Goal: Transaction & Acquisition: Purchase product/service

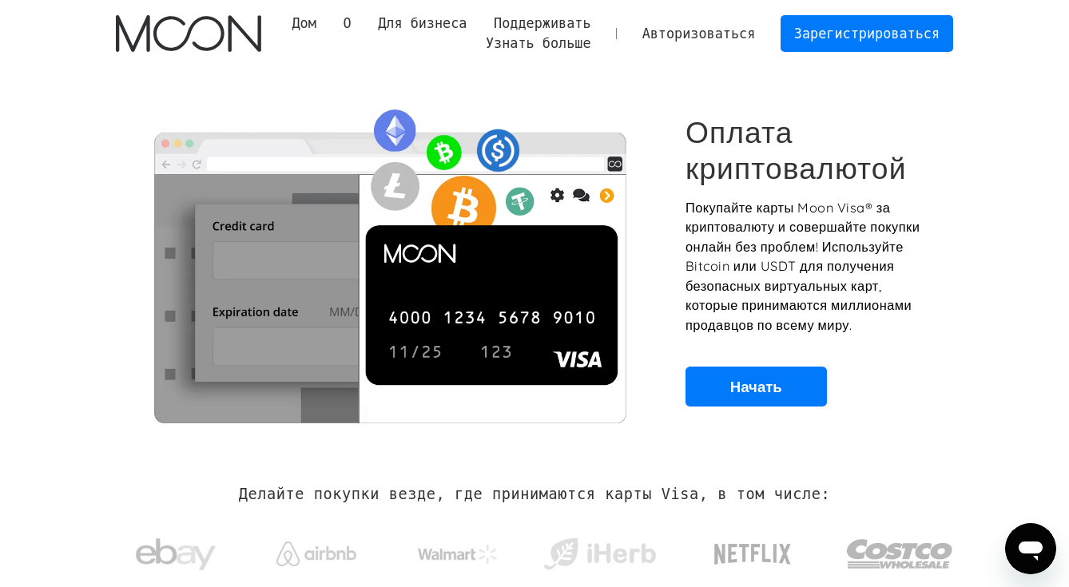
click at [998, 185] on section "Оплата криптовалютой Покупайте карты Moon Visa® за криптовалюту и совершайте по…" at bounding box center [534, 260] width 1069 height 387
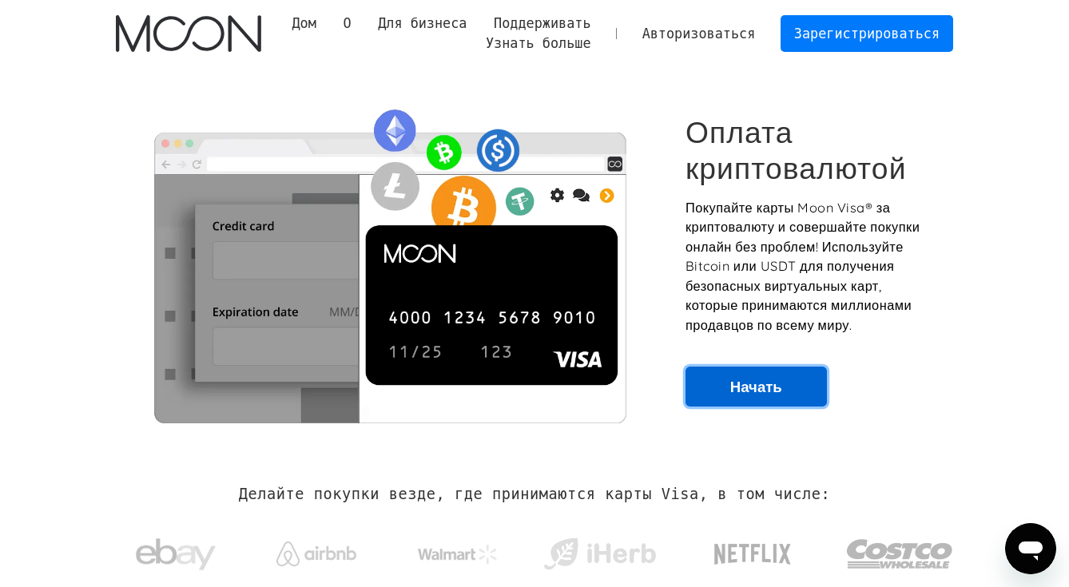
click at [754, 385] on font "Начать" at bounding box center [756, 386] width 52 height 19
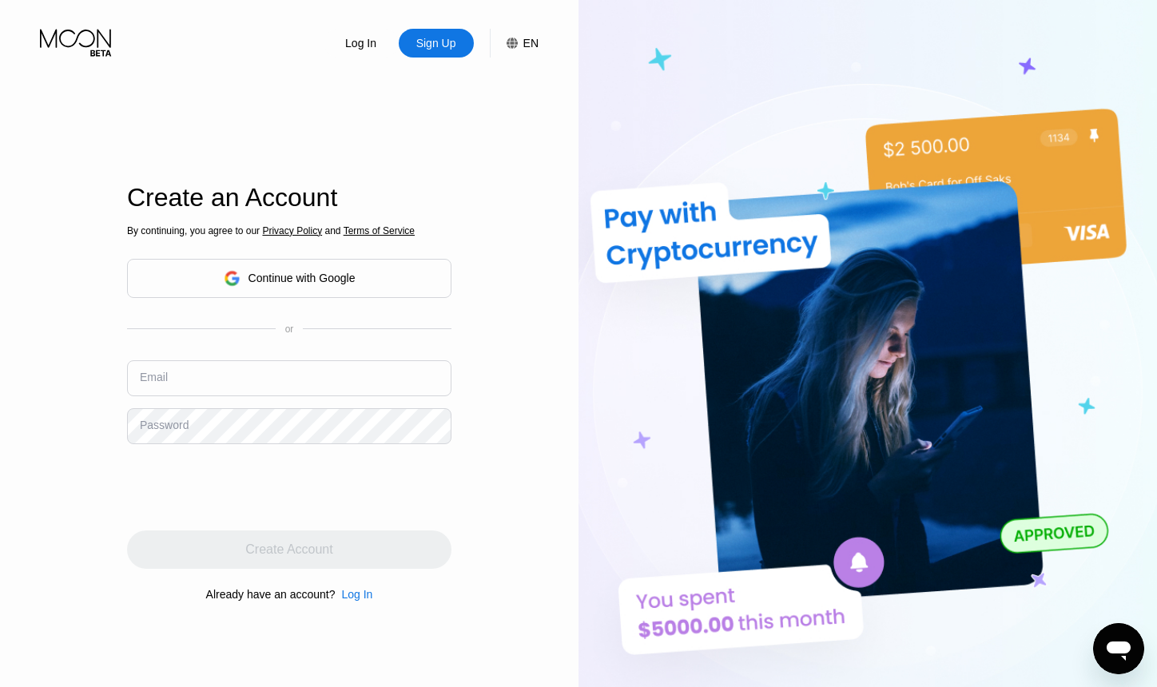
click at [424, 280] on div "Continue with Google" at bounding box center [289, 278] width 324 height 39
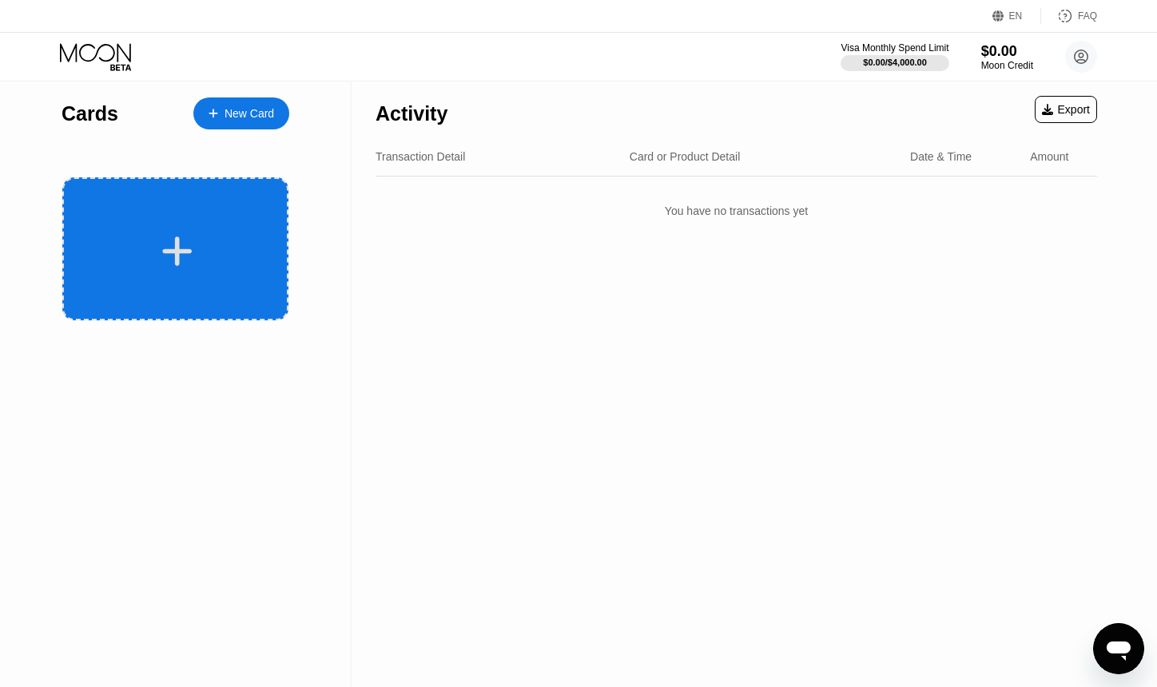
click at [185, 229] on div at bounding box center [175, 248] width 226 height 143
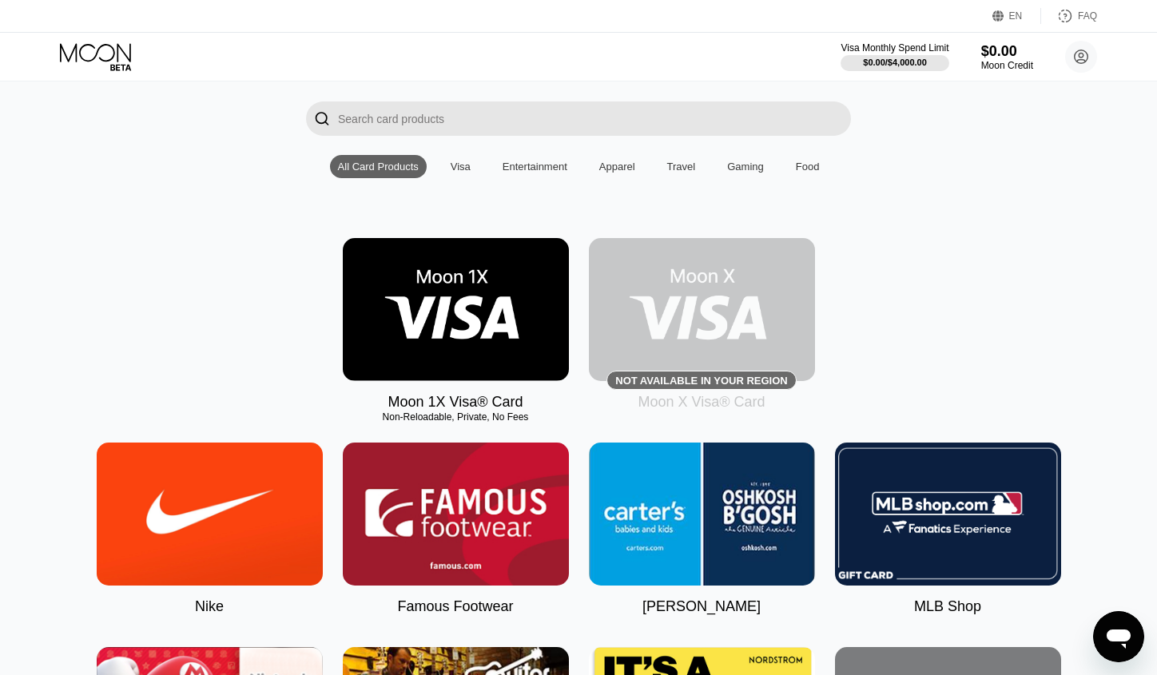
scroll to position [160, 0]
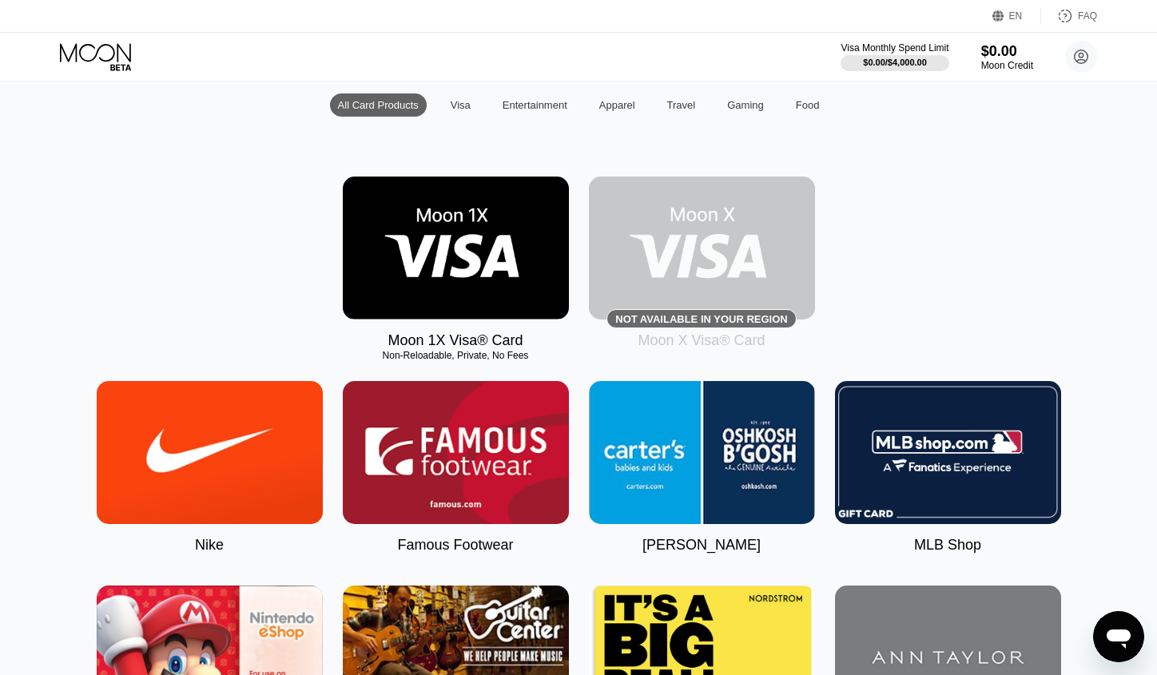
click at [457, 197] on img at bounding box center [456, 248] width 226 height 143
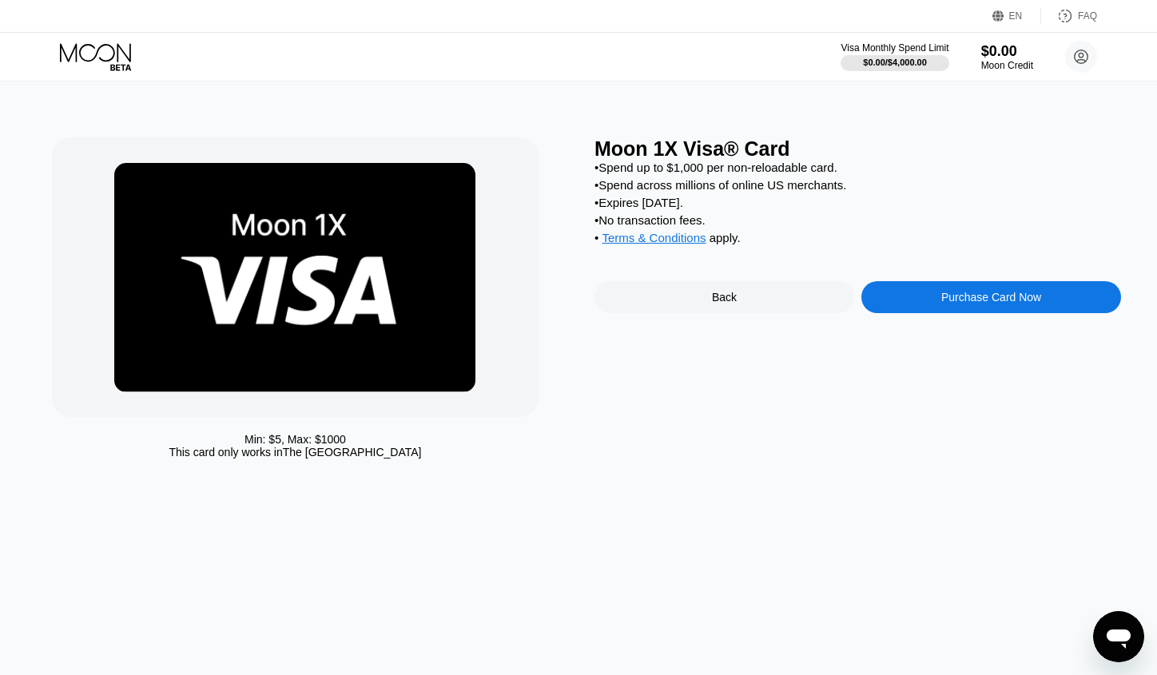
click at [952, 304] on div "Purchase Card Now" at bounding box center [991, 297] width 100 height 13
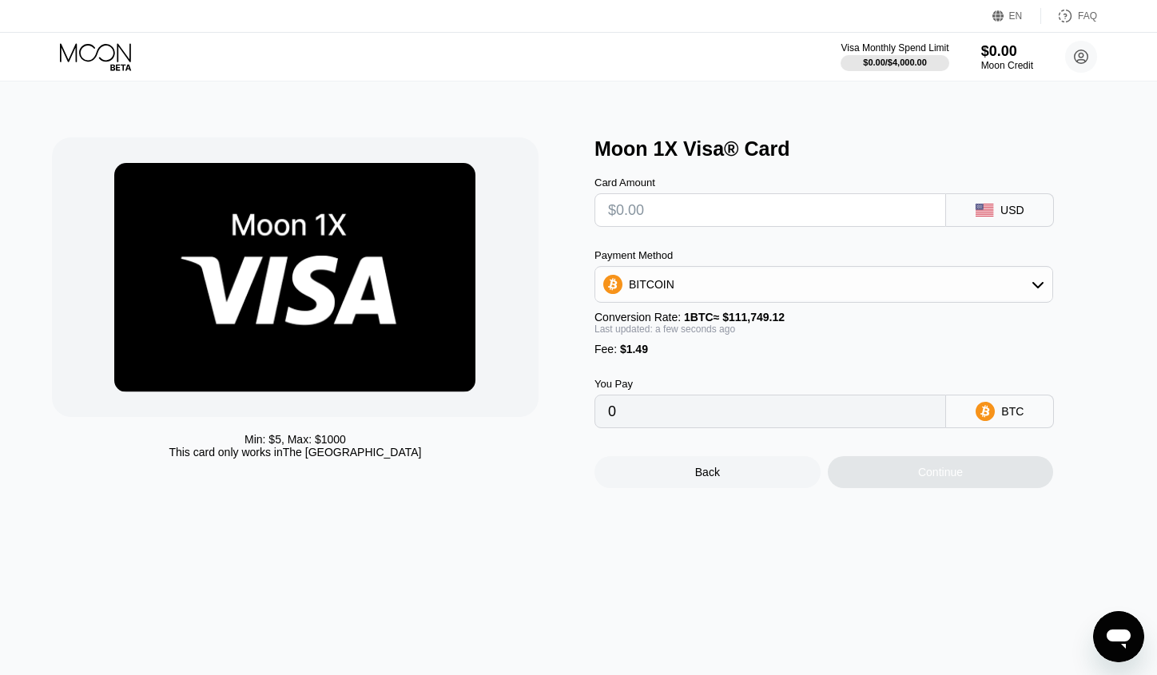
click at [840, 219] on input "text" at bounding box center [770, 210] width 324 height 32
click at [1022, 210] on div "USD" at bounding box center [1012, 210] width 24 height 13
click at [1018, 215] on div "USD" at bounding box center [1012, 210] width 24 height 13
click at [764, 415] on input "0" at bounding box center [770, 411] width 324 height 32
click at [673, 239] on div "Card Amount USD Payment Method BITCOIN Conversion Rate: 1 BTC ≈ $111,749.12 Las…" at bounding box center [849, 295] width 511 height 268
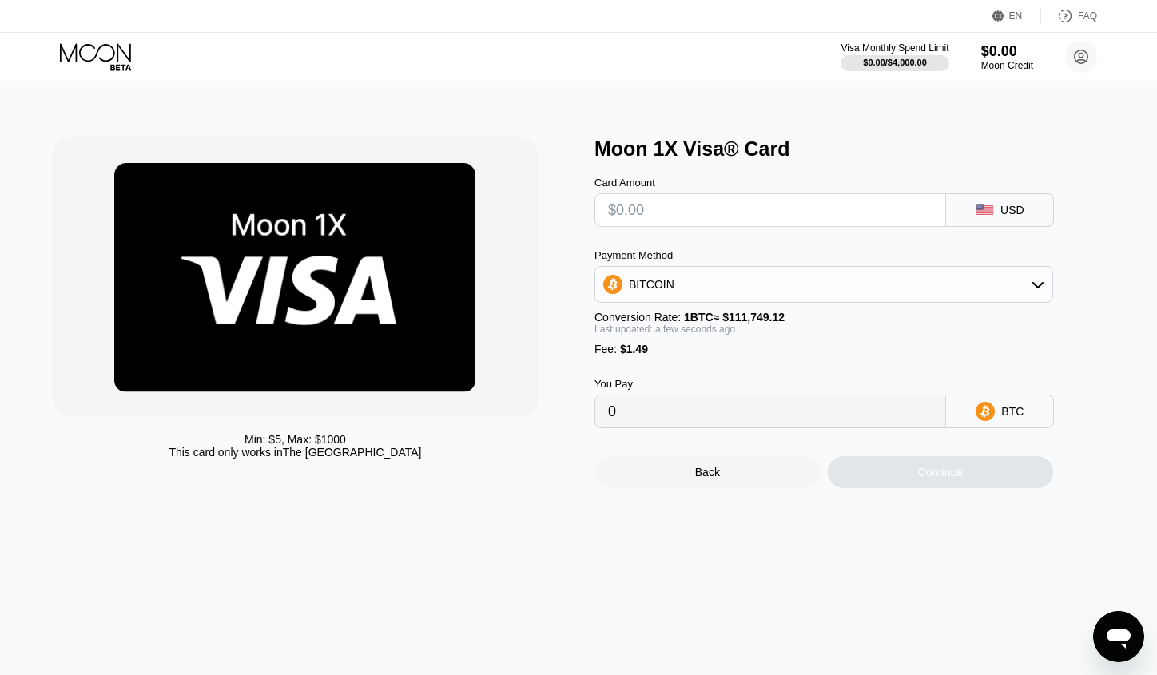
click at [661, 215] on input "text" at bounding box center [770, 210] width 324 height 32
type input "$5"
type input "0.00005808"
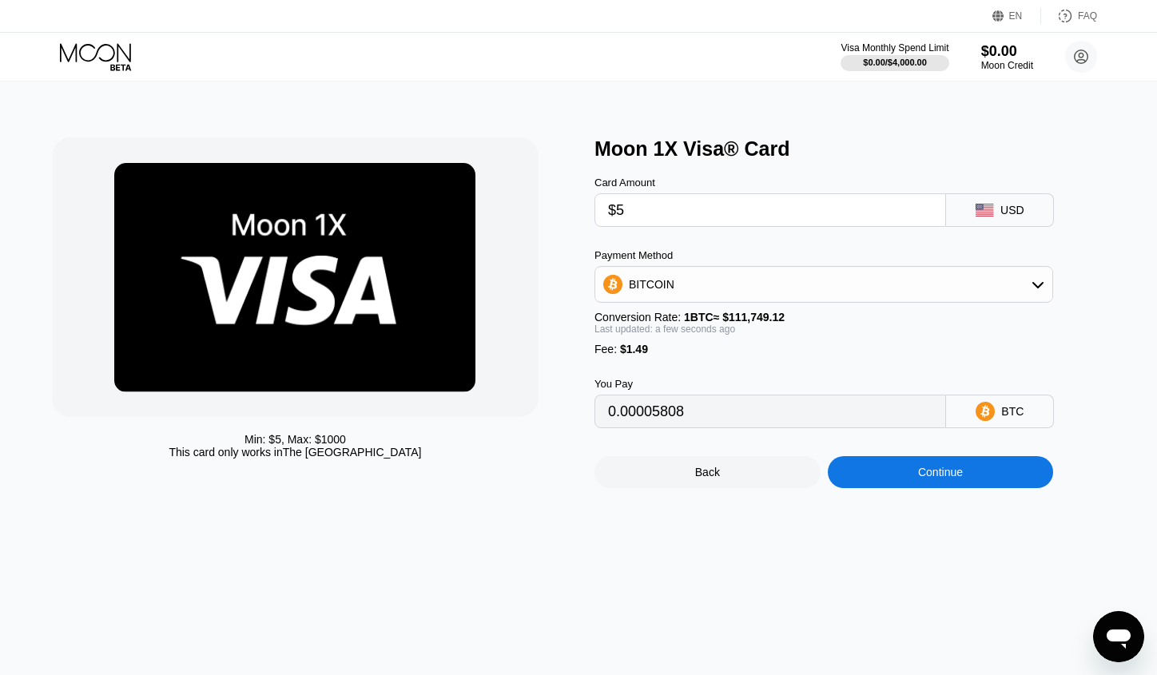
type input "$50"
type input "0.00046077"
type input "$50"
click at [841, 355] on div "Fee : $1.49" at bounding box center [823, 349] width 458 height 13
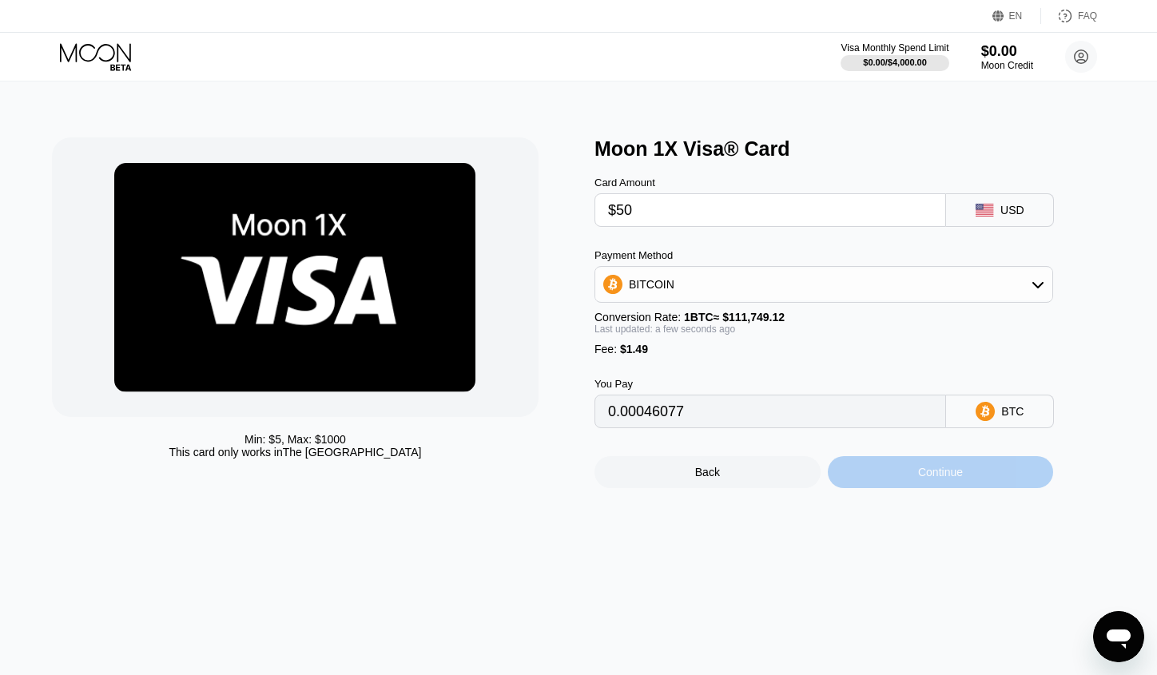
click at [899, 484] on div "Continue" at bounding box center [940, 472] width 226 height 32
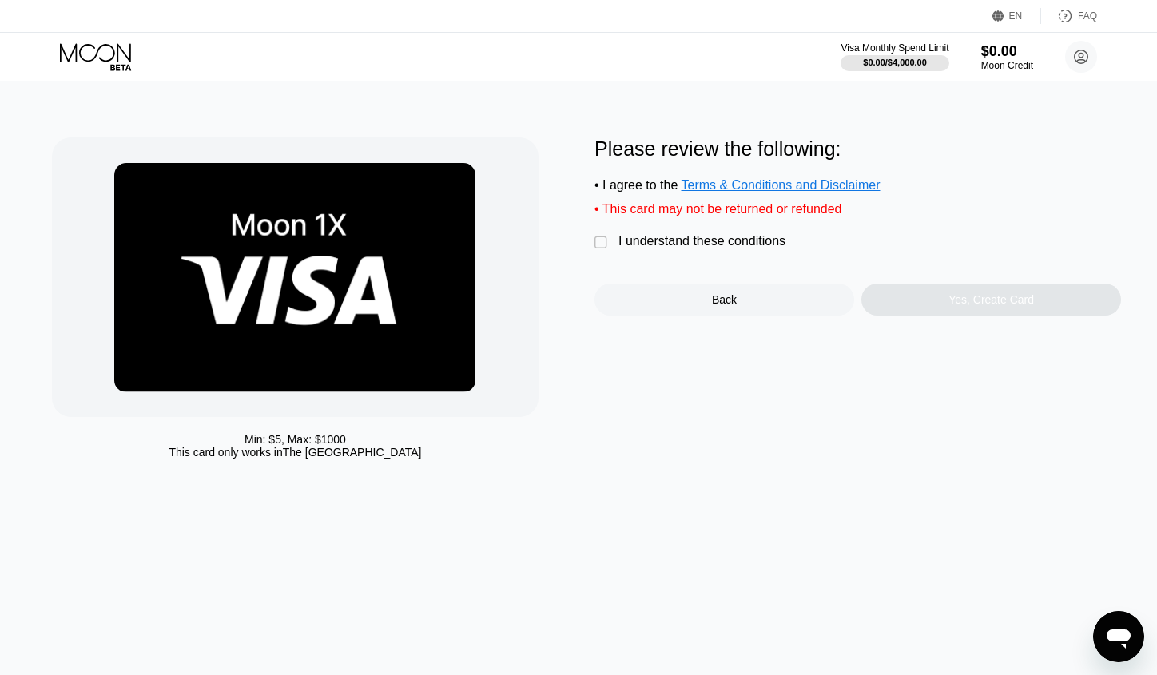
click at [590, 254] on div "Min: $ 5 , Max: $ 1000 This card only works in The United States Please review …" at bounding box center [578, 301] width 1053 height 329
click at [598, 251] on div "" at bounding box center [602, 243] width 16 height 16
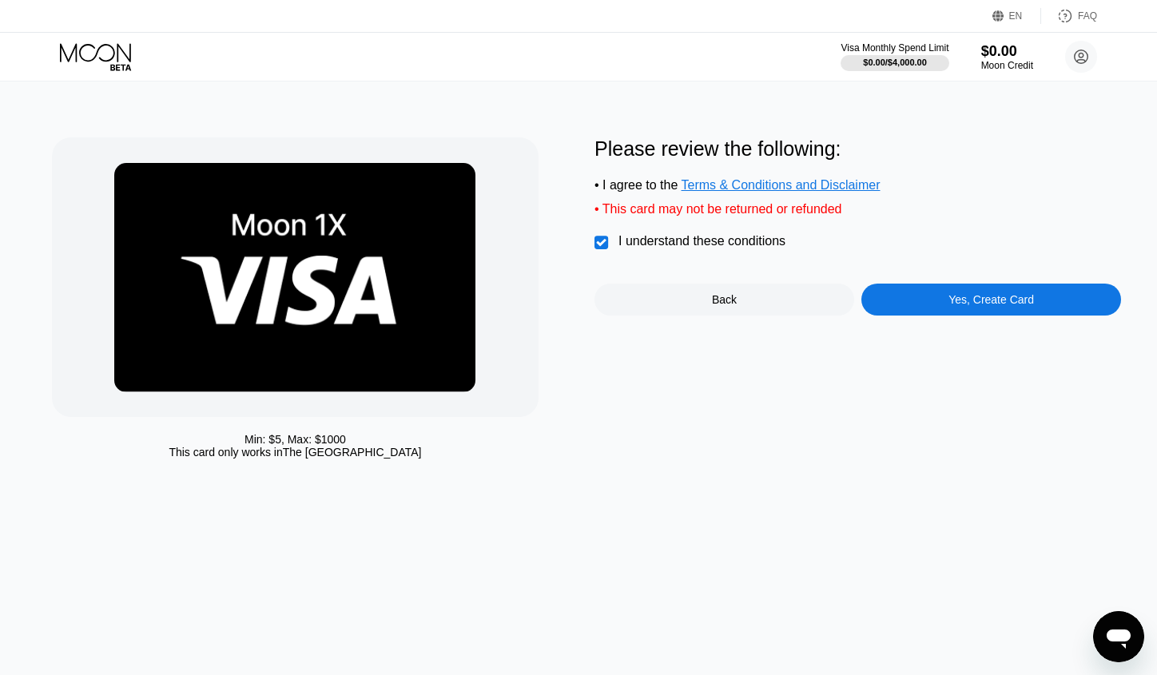
click at [325, 446] on div "Min: $ 5 , Max: $ 1000" at bounding box center [294, 439] width 101 height 13
click at [459, 495] on div "Min: $ 5 , Max: $ 1000 This card only works in The United States Please review …" at bounding box center [578, 377] width 1169 height 593
click at [1042, 306] on div "Yes, Create Card" at bounding box center [991, 300] width 260 height 32
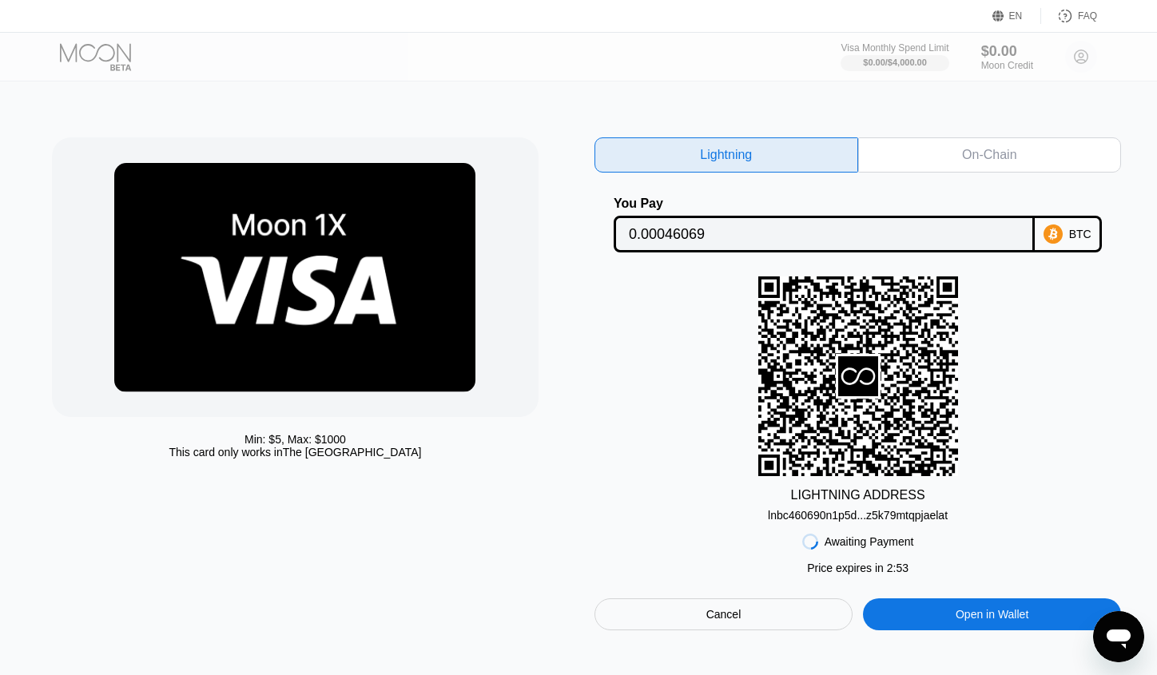
click at [1101, 482] on div "LIGHTNING ADDRESS lnbc460690n1p5d...z5k79mtqpjaelat" at bounding box center [857, 398] width 526 height 245
click at [892, 522] on div "lnbc460690n1p5d...z5k79mtqpjaelat" at bounding box center [858, 515] width 180 height 13
click at [860, 379] on icon at bounding box center [858, 376] width 40 height 40
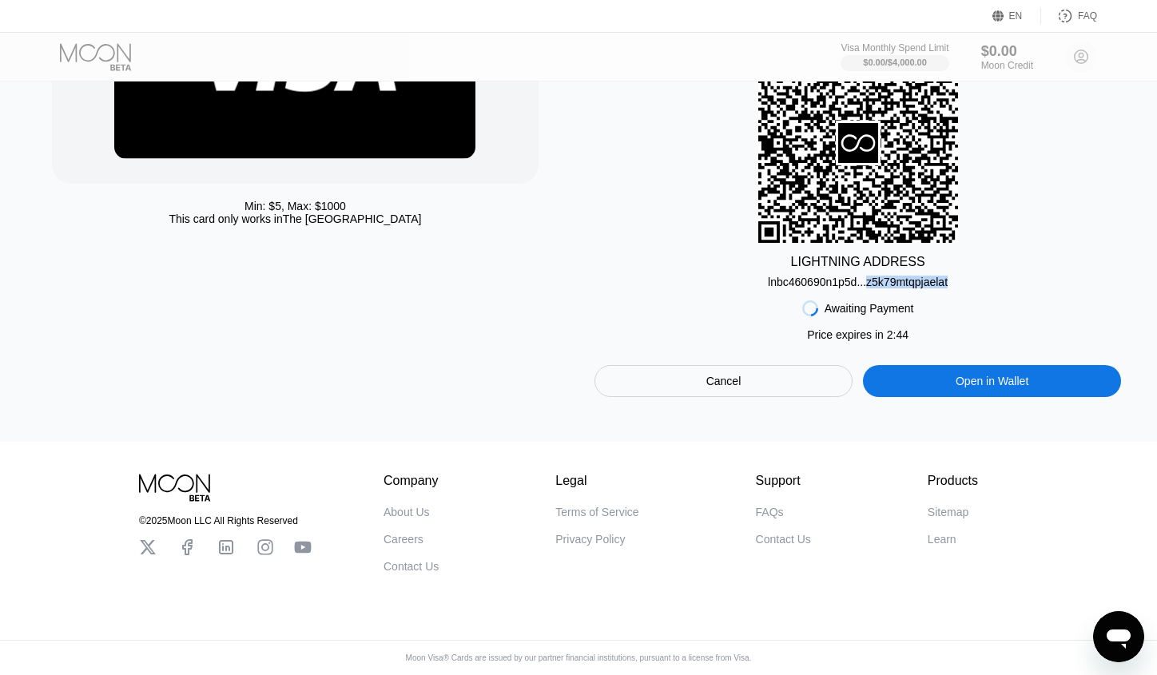
scroll to position [250, 0]
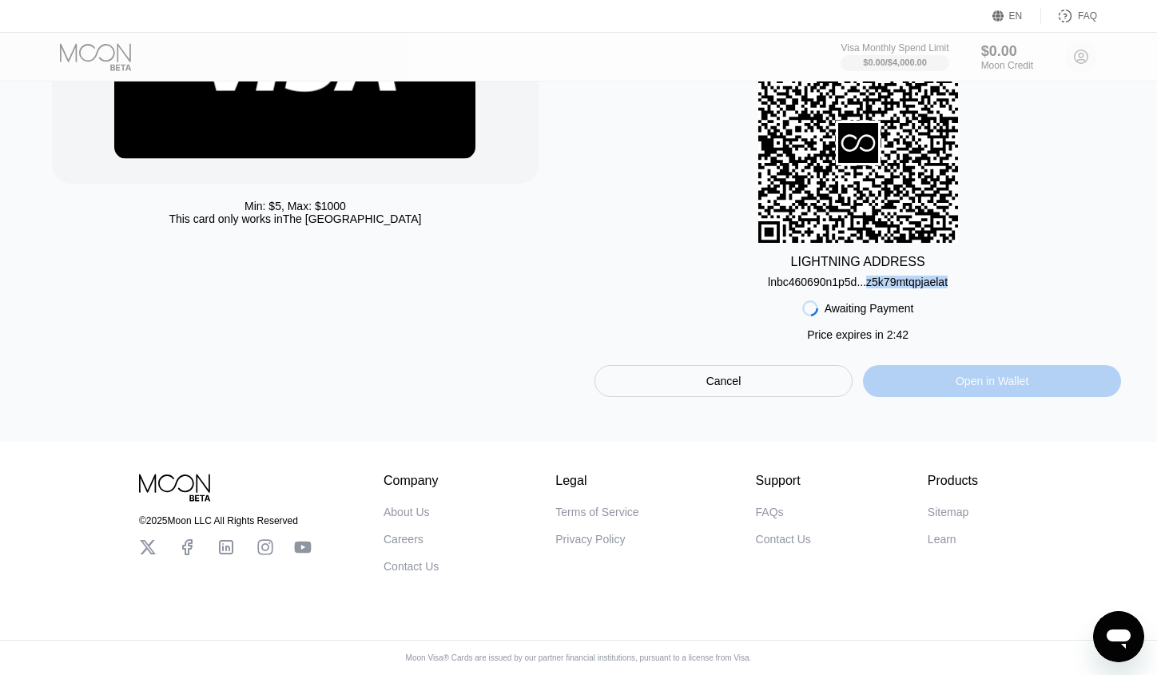
click at [953, 382] on div "Open in Wallet" at bounding box center [992, 381] width 258 height 32
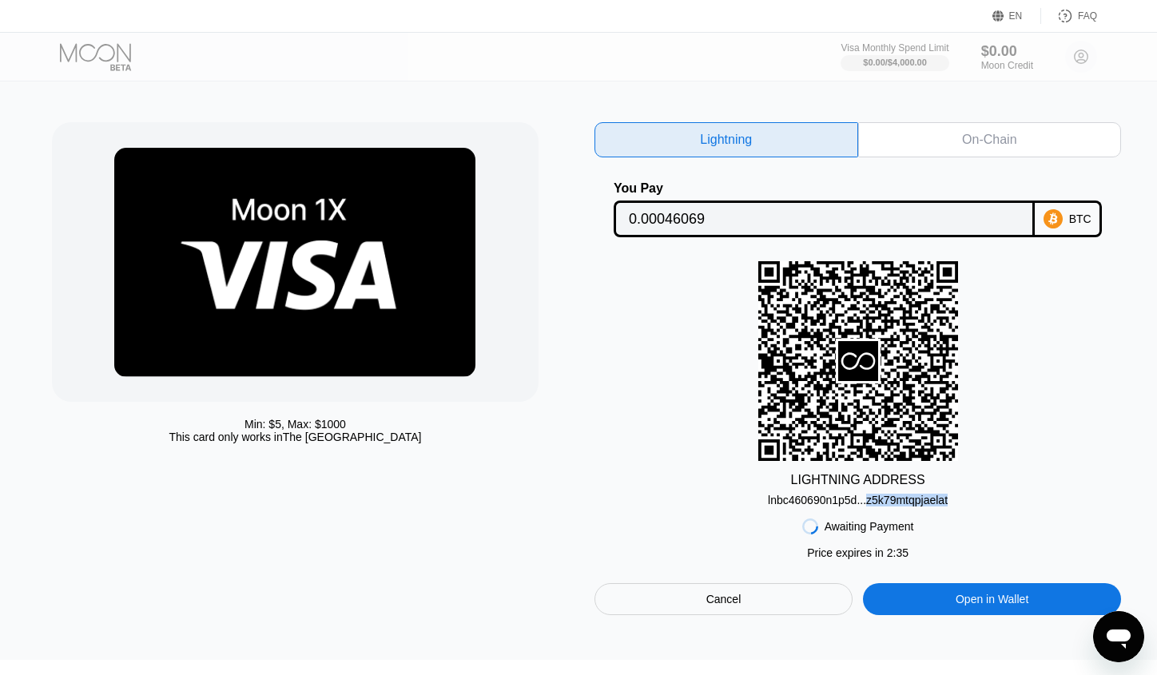
scroll to position [0, 0]
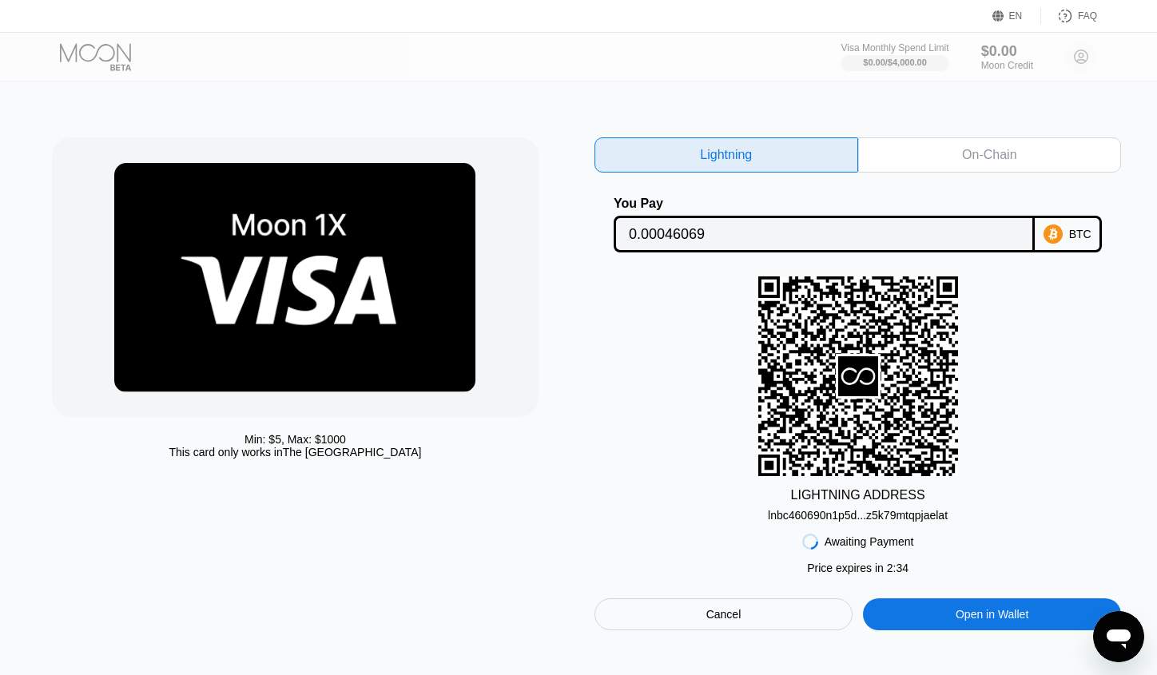
click at [850, 522] on div "lnbc460690n1p5d...z5k79mtqpjaelat" at bounding box center [858, 515] width 180 height 13
click at [860, 395] on icon at bounding box center [858, 376] width 40 height 40
click at [856, 375] on icon at bounding box center [858, 376] width 40 height 40
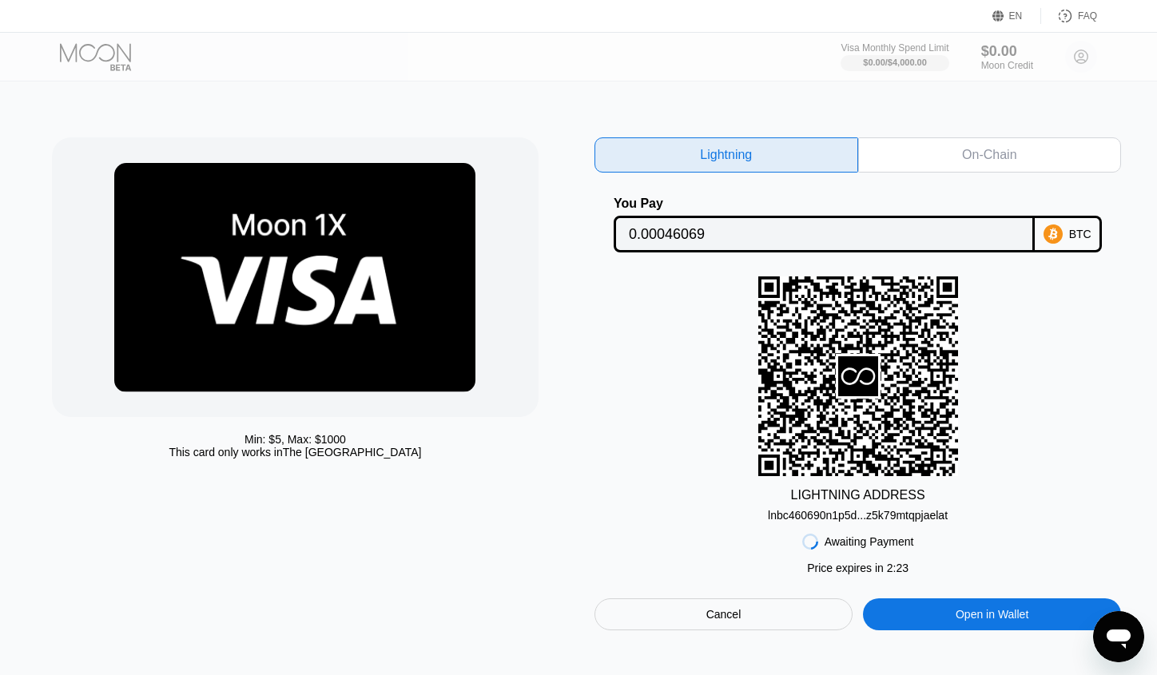
click at [973, 148] on div "On-Chain" at bounding box center [989, 155] width 54 height 16
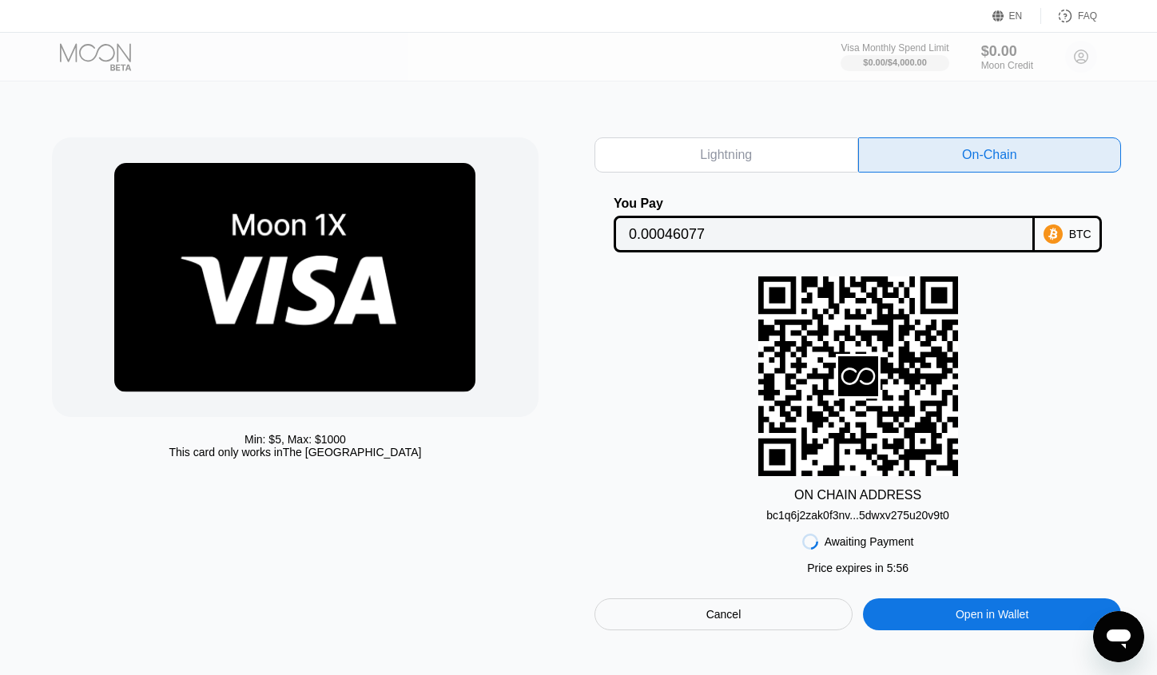
click at [826, 522] on div "bc1q6j2zak0f3nv...5dwxv275u20v9t0" at bounding box center [857, 515] width 183 height 13
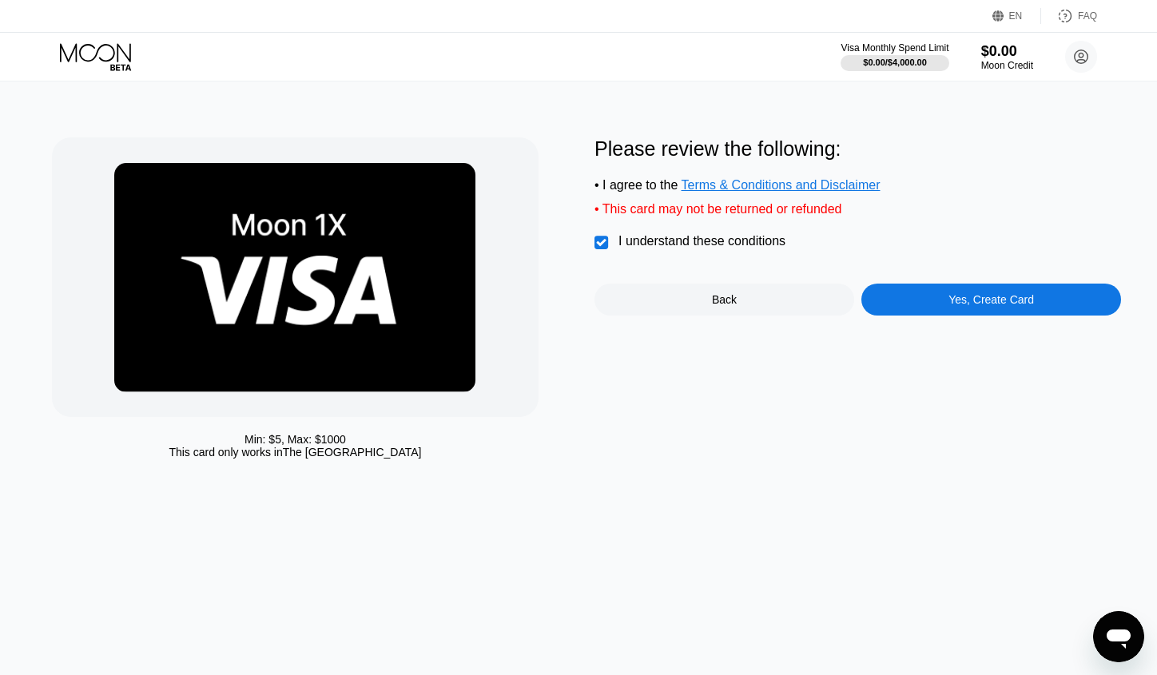
click at [811, 315] on div "Back" at bounding box center [724, 300] width 260 height 32
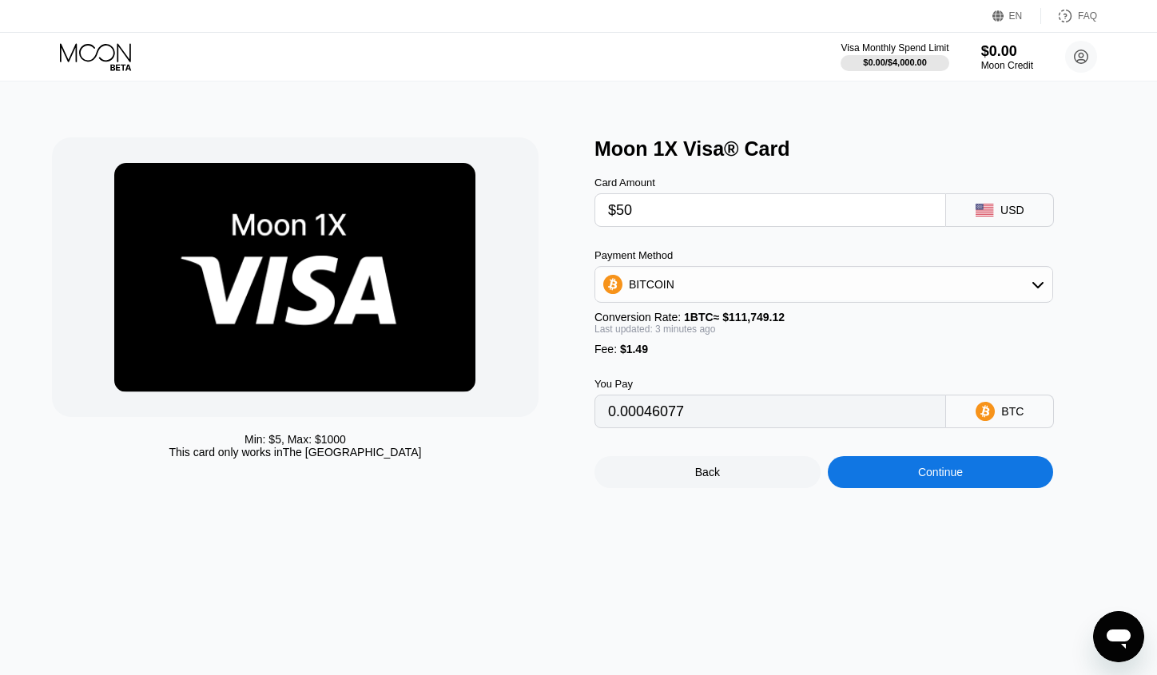
click at [653, 215] on input "$50" at bounding box center [770, 210] width 324 height 32
type input "$5"
type input "0.00005808"
type input "$5"
click at [957, 97] on div "Min: $ 5 , Max: $ 1000 This card only works in The United States Moon 1X Visa® …" at bounding box center [578, 377] width 1169 height 593
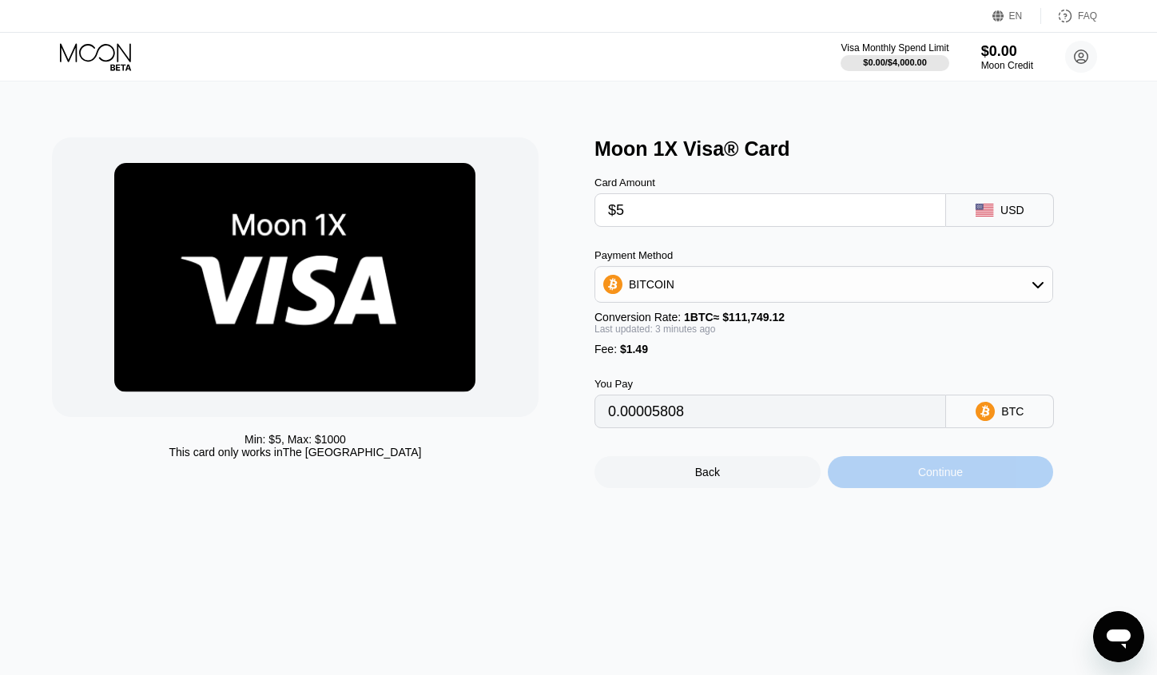
click at [971, 482] on div "Continue" at bounding box center [940, 472] width 226 height 32
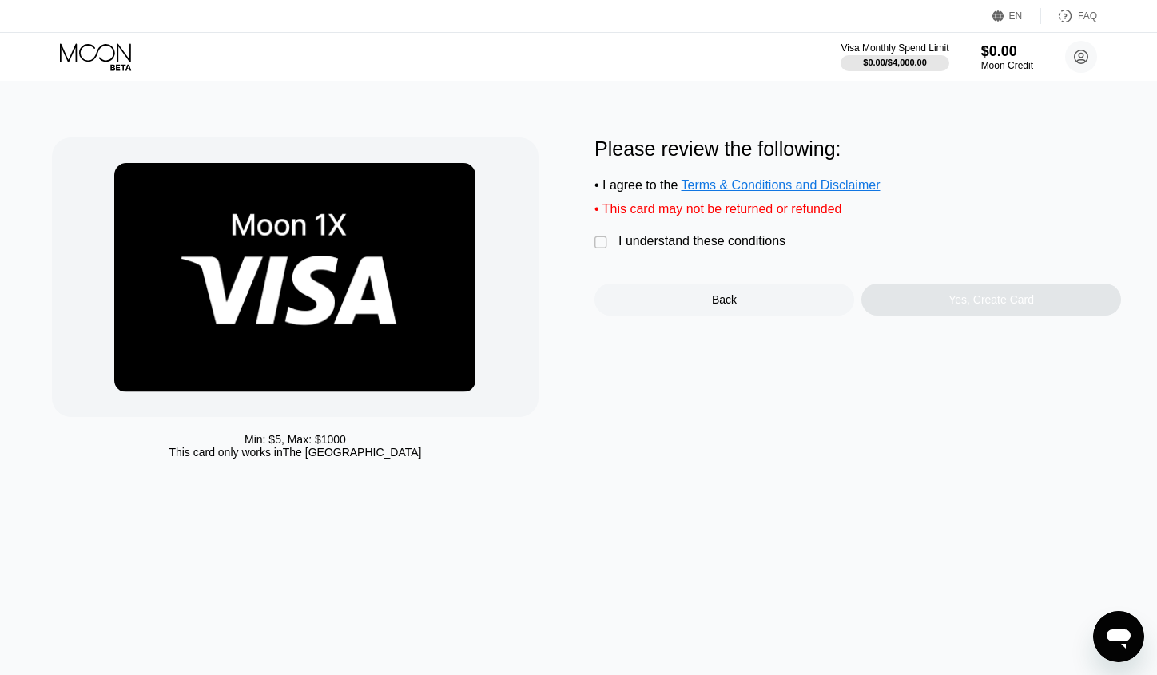
click at [616, 246] on div " I understand these conditions" at bounding box center [693, 242] width 199 height 17
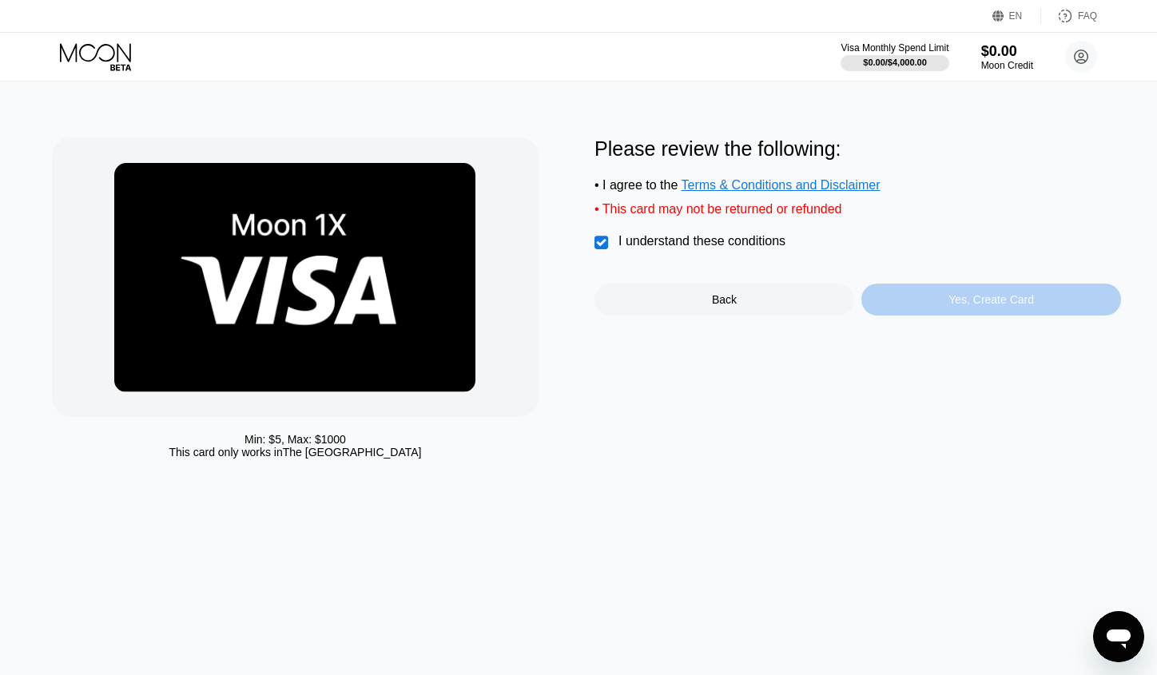
click at [1012, 315] on div "Yes, Create Card" at bounding box center [991, 300] width 260 height 32
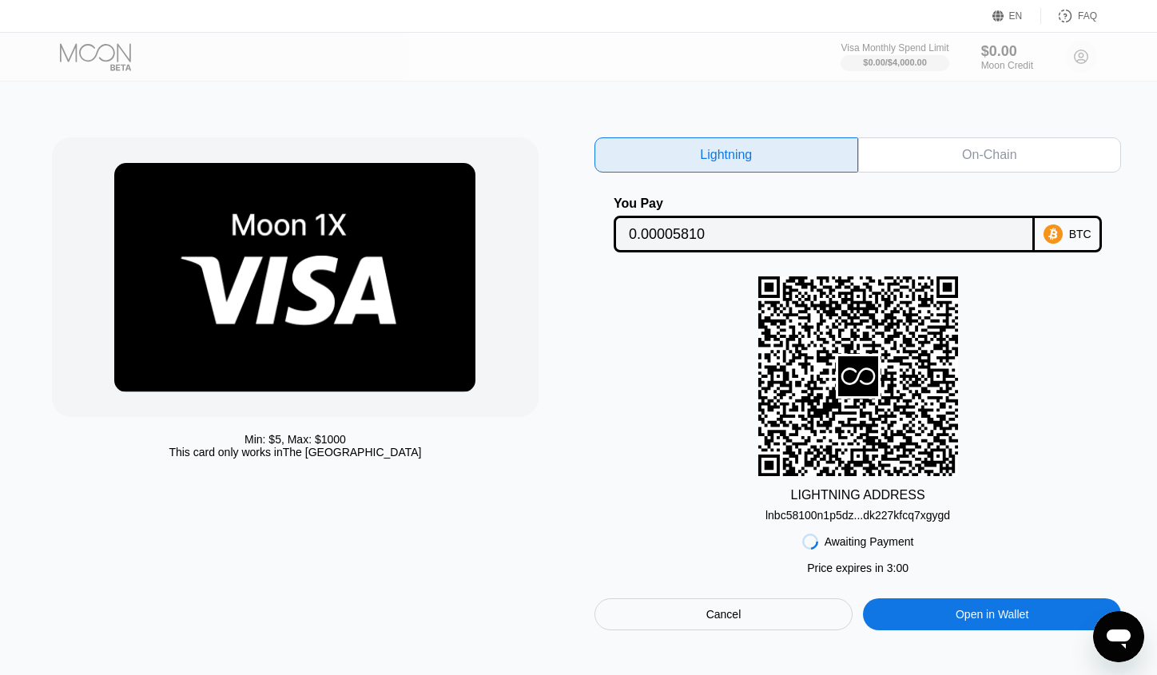
click at [960, 170] on div "On-Chain" at bounding box center [990, 154] width 264 height 35
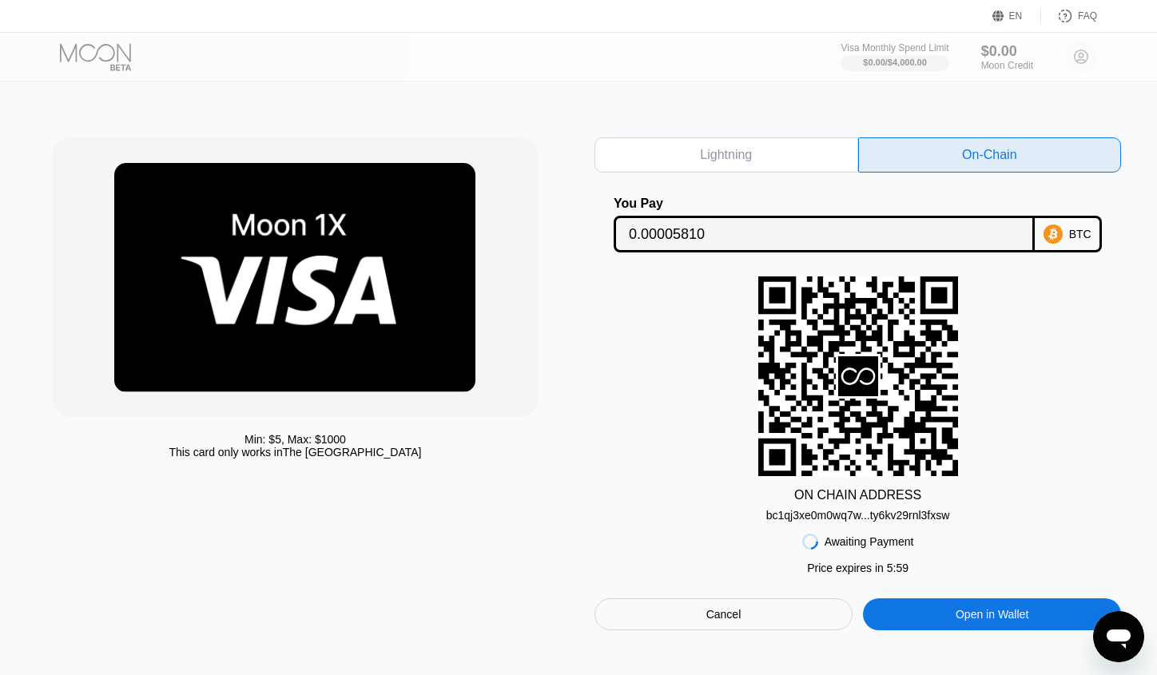
click at [894, 518] on div "bc1qj3xe0m0wq7w...ty6kv29rnl3fxsw" at bounding box center [858, 515] width 184 height 13
click at [756, 222] on input "0.00005810" at bounding box center [824, 234] width 391 height 32
click at [639, 236] on input "0.00005810" at bounding box center [824, 234] width 391 height 32
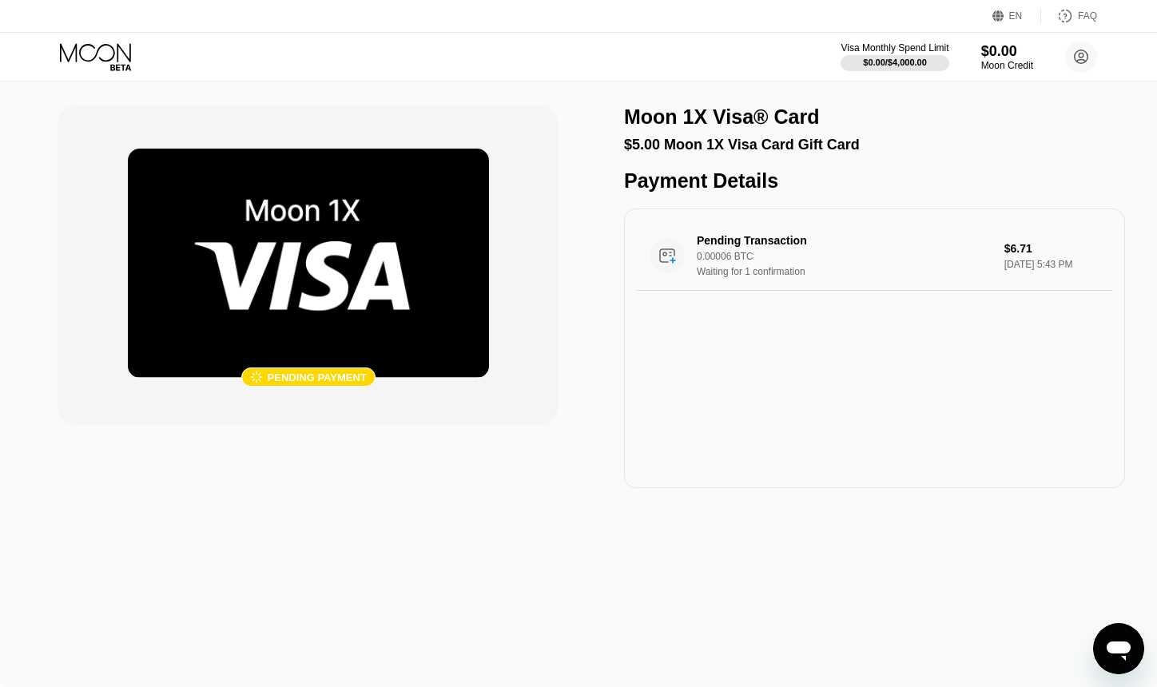
click at [1073, 129] on div "Moon 1X Visa® Card" at bounding box center [874, 116] width 501 height 23
click at [939, 261] on div "Pending Transaction 0.00006 BTC Waiting for 1 confirmation" at bounding box center [850, 255] width 308 height 43
click at [363, 286] on img at bounding box center [308, 263] width 361 height 229
click at [658, 380] on div "Pending Transaction 0.00006 BTC Waiting for 1 confirmation $6.71 [DATE] 5:43 PM" at bounding box center [874, 348] width 501 height 280
click at [874, 245] on div "Pending Transaction" at bounding box center [839, 240] width 286 height 13
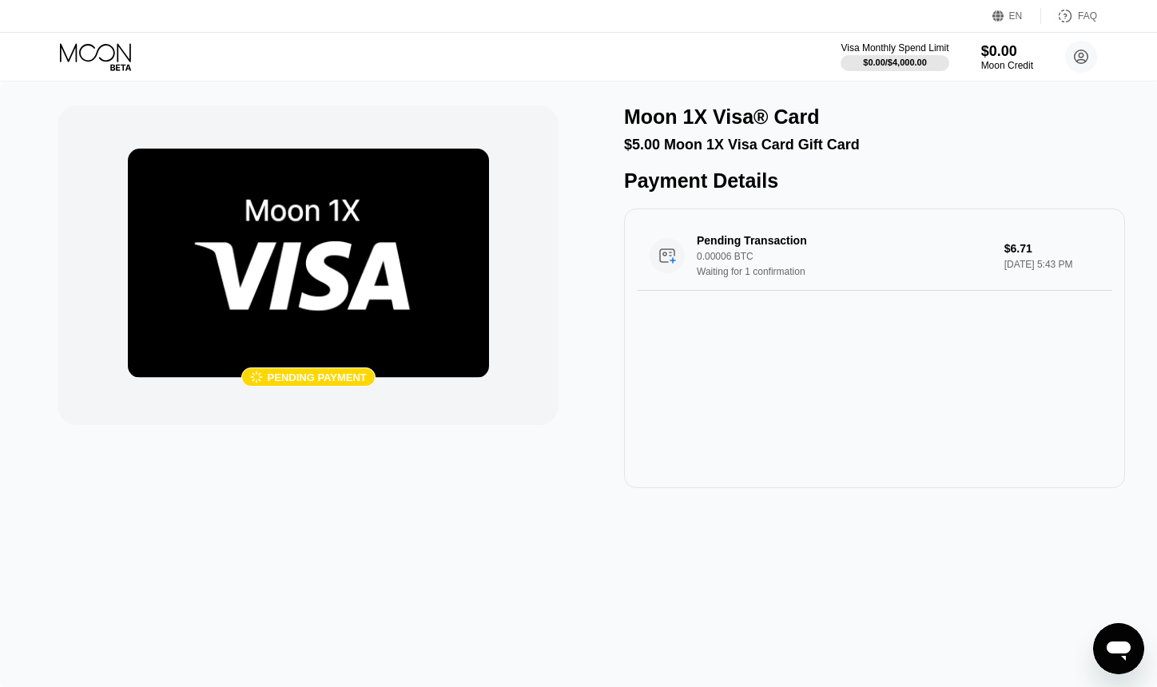
click at [953, 192] on div "Payment Details" at bounding box center [874, 180] width 501 height 23
click at [913, 397] on div "Pending Transaction 0.00006 BTC Waiting for 1 confirmation $6.71 [DATE] 5:43 PM" at bounding box center [874, 348] width 501 height 280
